Goal: Task Accomplishment & Management: Complete application form

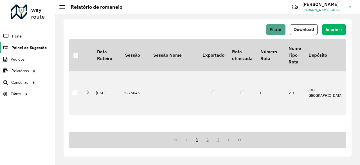
drag, startPoint x: 0, startPoint y: 0, endPoint x: 36, endPoint y: 48, distance: 59.6
click at [36, 48] on span "Painel de Sugestão" at bounding box center [29, 48] width 35 height 6
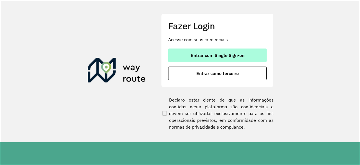
click at [209, 50] on button "Entrar com Single Sign-on" at bounding box center [217, 54] width 98 height 13
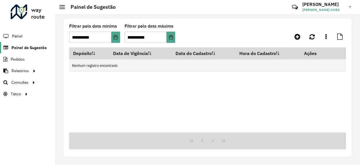
click at [43, 47] on span "Painel de Sugestão" at bounding box center [29, 48] width 35 height 6
click at [297, 36] on icon at bounding box center [297, 36] width 6 height 7
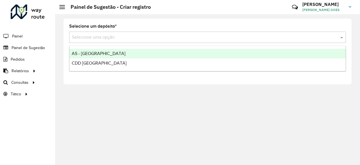
click at [293, 37] on input "text" at bounding box center [202, 37] width 260 height 7
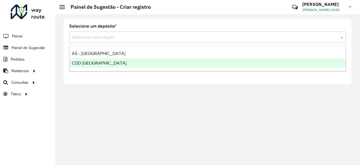
click at [284, 66] on div "CDD [GEOGRAPHIC_DATA]" at bounding box center [207, 63] width 276 height 10
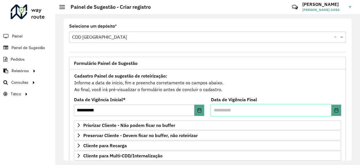
click at [226, 105] on input "text" at bounding box center [271, 109] width 120 height 11
click at [337, 110] on button "Choose Date" at bounding box center [336, 109] width 10 height 11
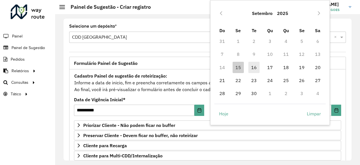
click at [251, 66] on span "16" at bounding box center [253, 67] width 11 height 11
type input "**********"
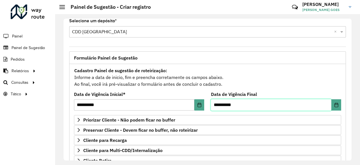
scroll to position [6, 0]
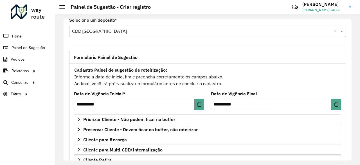
click at [182, 44] on div "**********" at bounding box center [208, 89] width 288 height 141
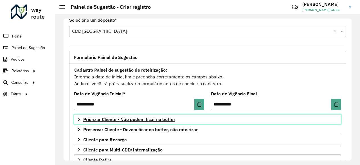
click at [131, 121] on link "Priorizar Cliente - Não podem ficar no buffer" at bounding box center [207, 119] width 267 height 10
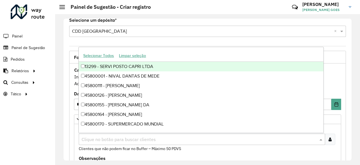
click at [103, 137] on input "text" at bounding box center [199, 139] width 238 height 7
paste input "*****"
type input "*****"
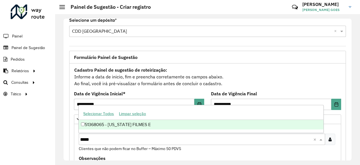
click at [125, 125] on div "51368065 - [US_STATE] FILMES E" at bounding box center [201, 125] width 244 height 10
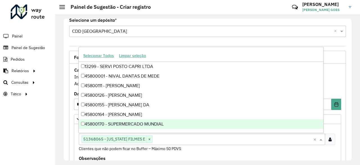
click at [333, 126] on div "Clientes Clique no botão para buscar clientes 51368065 - [US_STATE] FILMES E × …" at bounding box center [208, 138] width 258 height 25
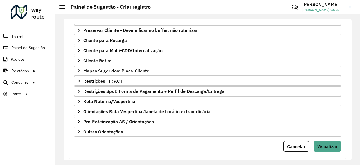
scroll to position [206, 0]
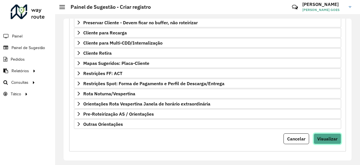
click at [319, 138] on span "Visualizar" at bounding box center [327, 139] width 20 height 6
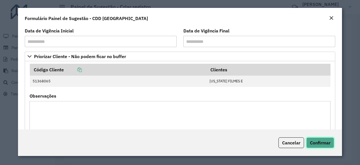
click at [321, 143] on span "Confirmar" at bounding box center [320, 142] width 21 height 6
